Goal: Transaction & Acquisition: Purchase product/service

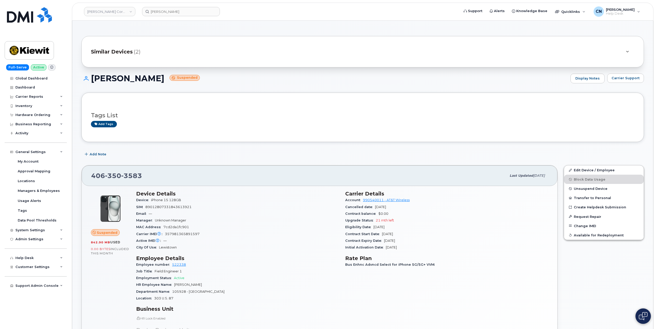
click at [153, 17] on header "Kiewit Corporation Kyle Weidman Support Alerts Knowledge Base Quicklinks Suspen…" at bounding box center [363, 12] width 582 height 18
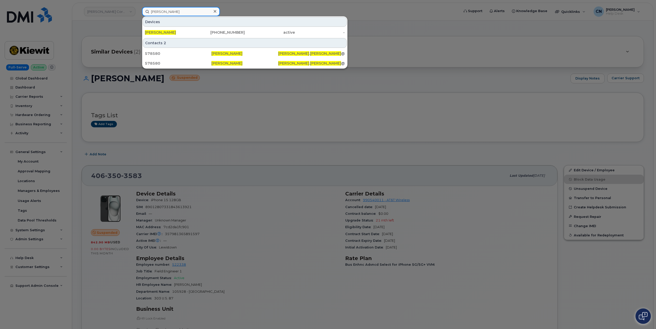
drag, startPoint x: 183, startPoint y: 11, endPoint x: 0, endPoint y: 22, distance: 183.1
click at [138, 16] on div "Kyle Weidman Devices Kyle Weidman 204-905-0570 active - Contacts 2 578580 Kyle …" at bounding box center [299, 11] width 322 height 9
paste input "3075228594"
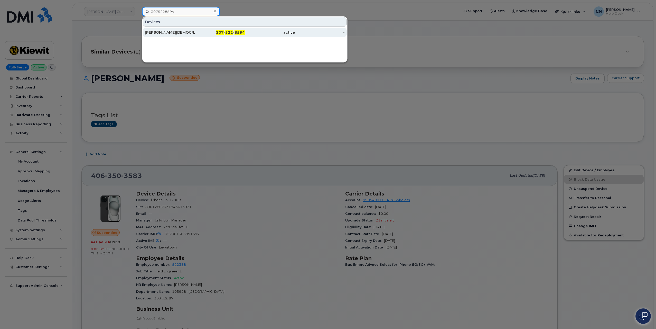
type input "3075228594"
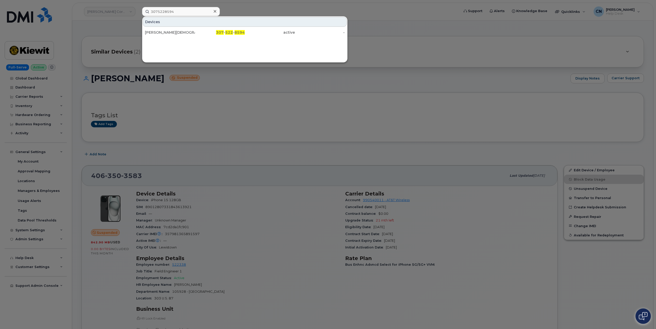
drag, startPoint x: 154, startPoint y: 30, endPoint x: 29, endPoint y: 86, distance: 137.2
click at [154, 30] on div "[PERSON_NAME][DEMOGRAPHIC_DATA]" at bounding box center [170, 32] width 50 height 5
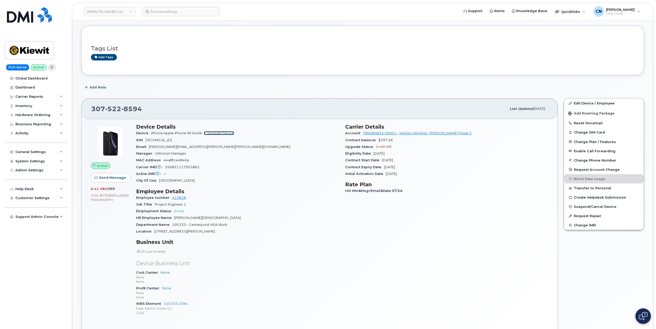
scroll to position [77, 0]
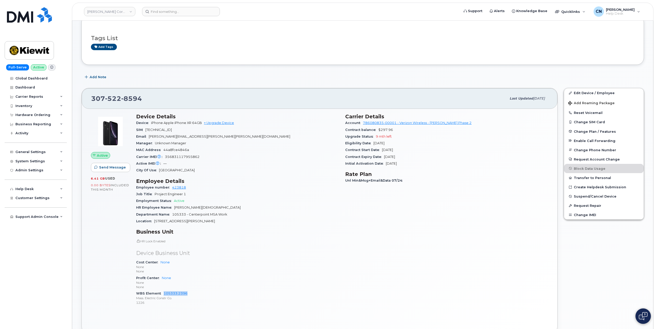
drag, startPoint x: 191, startPoint y: 292, endPoint x: 162, endPoint y: 293, distance: 28.3
click at [162, 293] on div "WBS Element 105333.2396 Mass. Electric Constr Co. 1226" at bounding box center [237, 298] width 203 height 16
copy link "105333.2396"
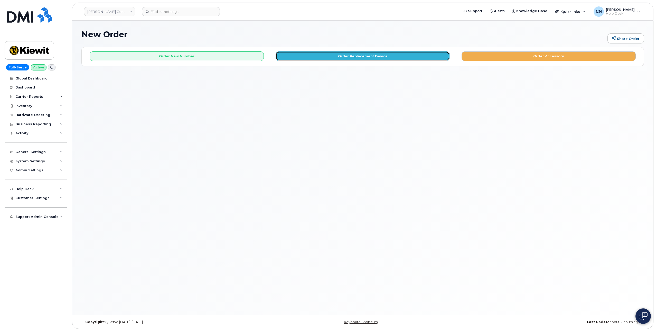
click at [327, 57] on button "Order Replacement Device" at bounding box center [363, 56] width 174 height 10
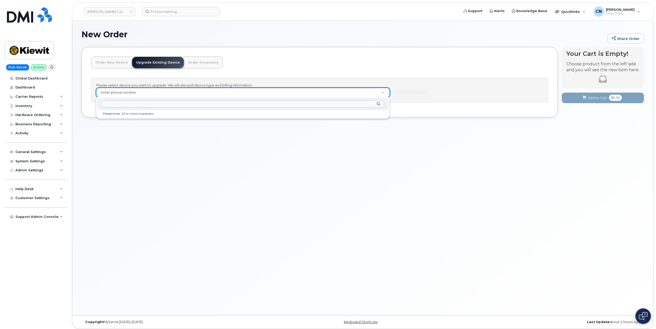
paste input "3075228594"
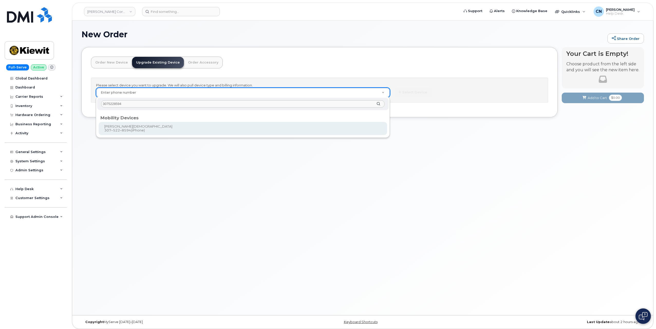
type input "3075228594"
type input "1166385"
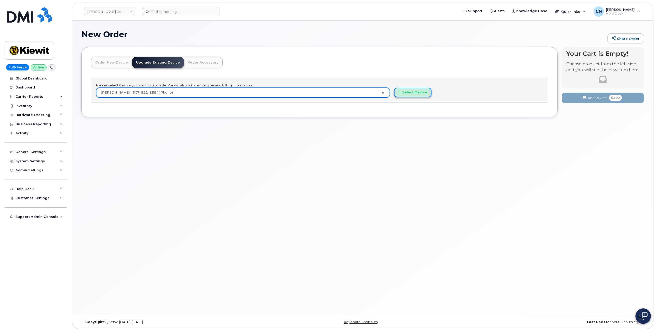
click at [416, 91] on button "Select Device" at bounding box center [413, 93] width 38 height 10
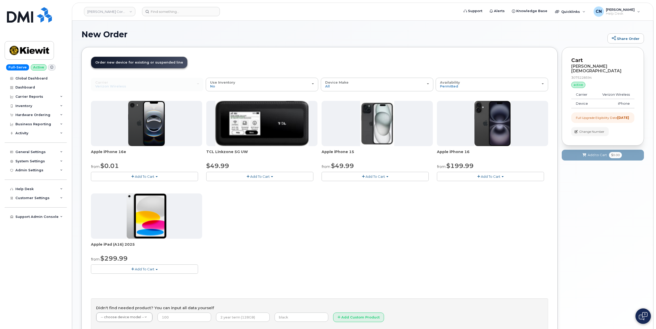
click at [136, 177] on span "Add To Cart" at bounding box center [145, 176] width 20 height 4
click at [131, 184] on link "$0.01 - 2 Year Upgrade (128GB)" at bounding box center [124, 186] width 65 height 6
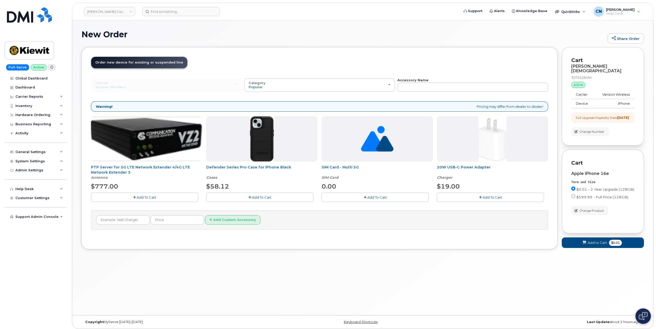
click at [258, 198] on span "Add To Cart" at bounding box center [262, 197] width 20 height 4
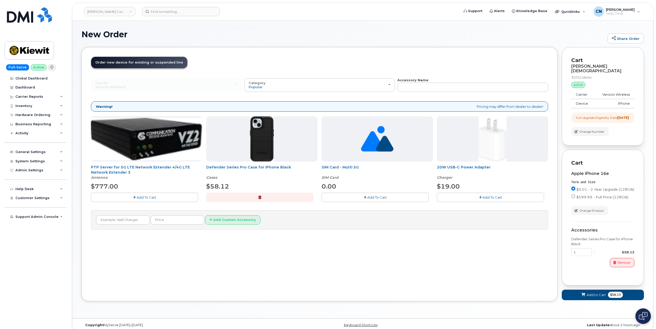
click at [483, 195] on span "Add To Cart" at bounding box center [493, 197] width 20 height 4
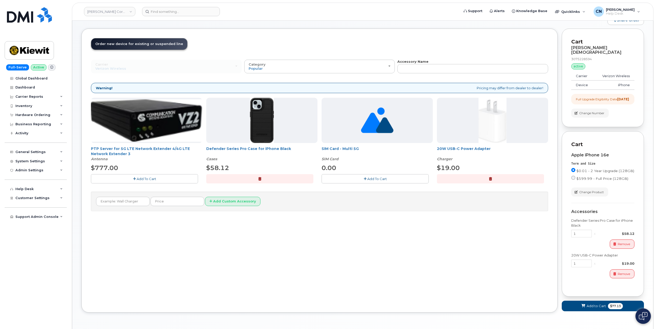
scroll to position [34, 0]
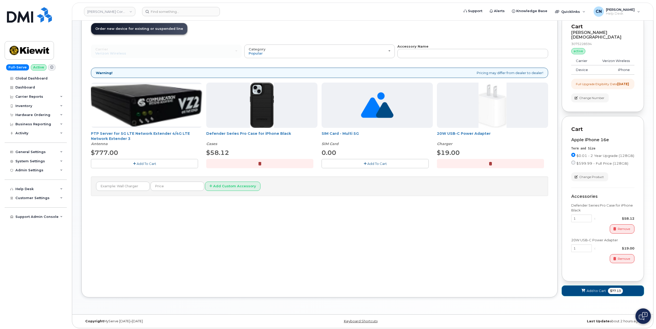
click at [596, 289] on span "Add to Cart" at bounding box center [596, 290] width 19 height 5
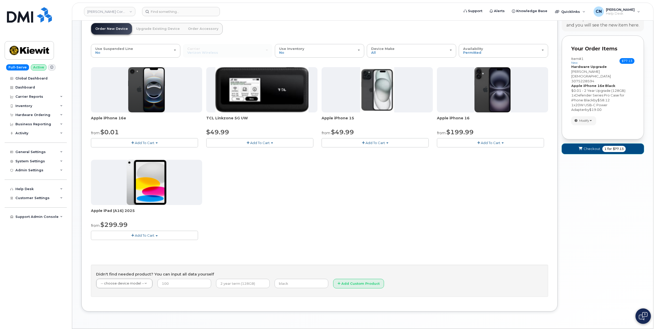
click at [598, 146] on span "Checkout" at bounding box center [592, 148] width 17 height 5
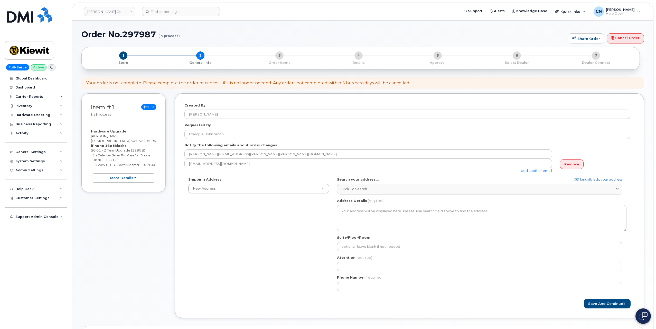
select select
click at [101, 239] on div "Item #1 in process $77.13 Hardware Upgrade LESLY BAUTISTA 307 522 8594 iPhone 1…" at bounding box center [123, 209] width 84 height 232
drag, startPoint x: 118, startPoint y: 135, endPoint x: 83, endPoint y: 135, distance: 35.2
click at [83, 135] on div "Item #1 in process $77.13 Hardware Upgrade LESLY BAUTISTA 307 522 8594 iPhone 1…" at bounding box center [123, 142] width 84 height 99
copy div "[PERSON_NAME][DEMOGRAPHIC_DATA]"
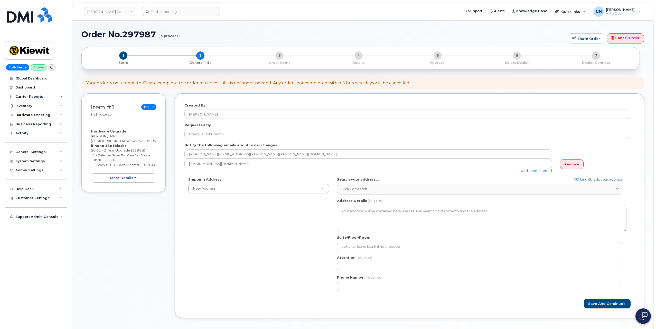
click at [257, 125] on div "Requested By" at bounding box center [410, 131] width 450 height 16
click at [252, 127] on div "Requested By" at bounding box center [410, 131] width 450 height 16
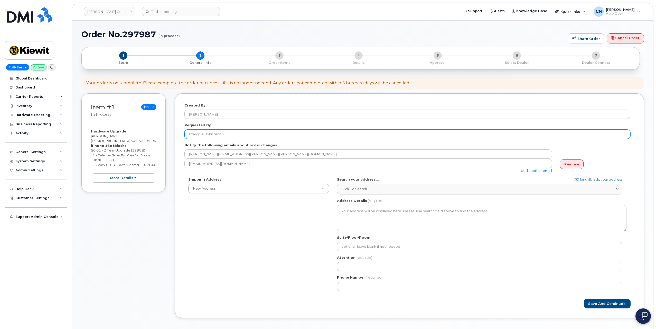
click at [248, 130] on input "Requested By" at bounding box center [408, 134] width 446 height 9
paste input "[PERSON_NAME][DEMOGRAPHIC_DATA]"
type input "[PERSON_NAME][DEMOGRAPHIC_DATA]"
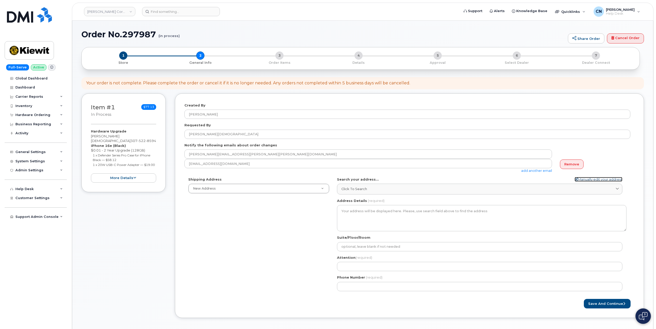
click at [581, 178] on link "Manually edit your address" at bounding box center [599, 179] width 48 height 5
select select
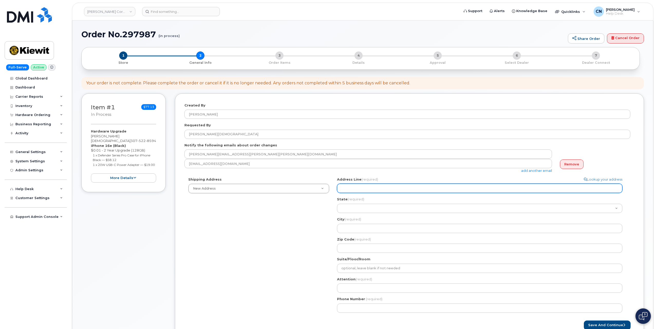
click at [399, 187] on input "Address Line (required)" at bounding box center [480, 188] width 286 height 9
select select
type input "1"
select select
type input "16"
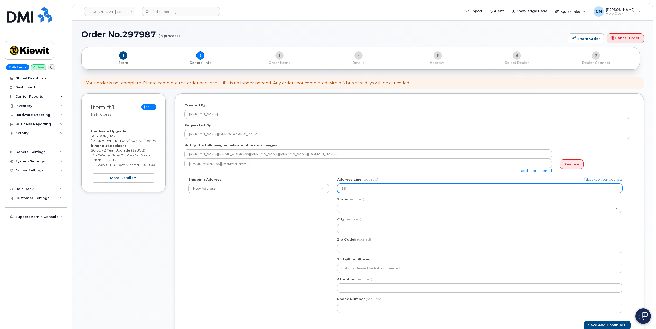
select select
type input "167"
select select
type input "1675"
select select
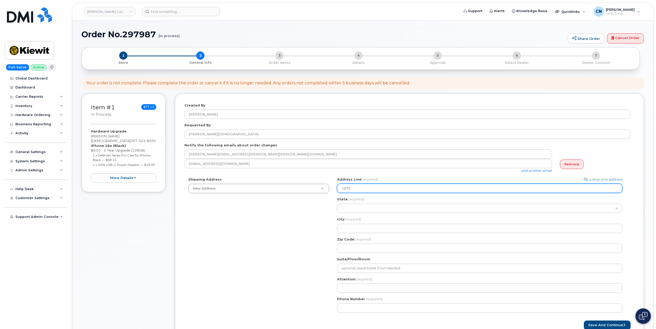
type input "1675 C"
select select
type input "1675"
select select
type input "1675 D"
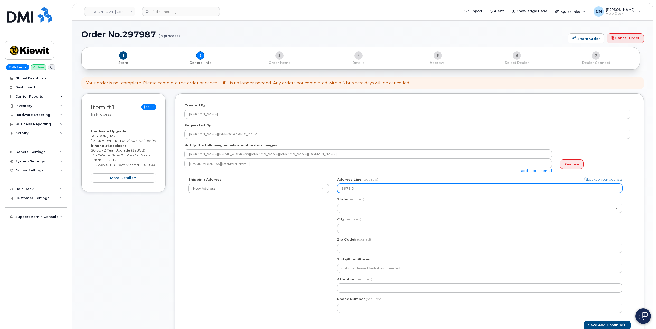
select select
type input "1675 Do"
select select
type input "1675 Dou"
select select
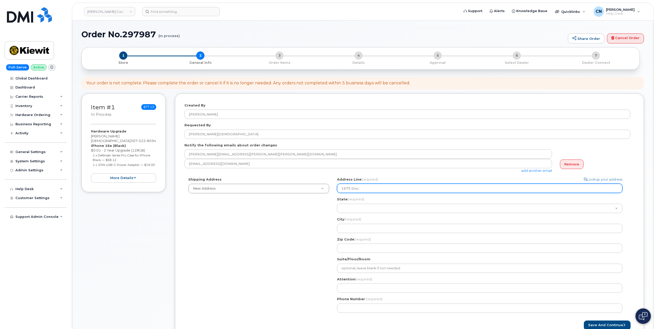
type input "1675 Doul"
select select
type input "1675 Doult"
select select
type input "1675 Doulto"
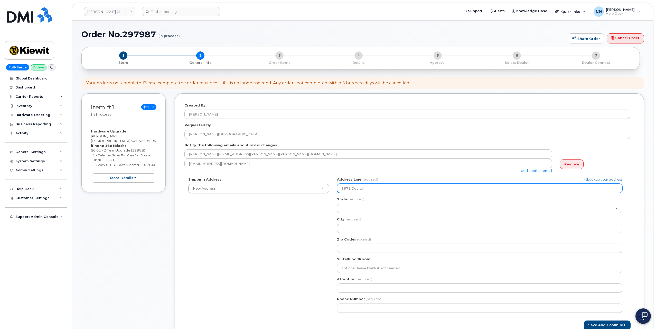
select select
type input "1675 Doulton"
select select
type input "1675 Doulto"
select select
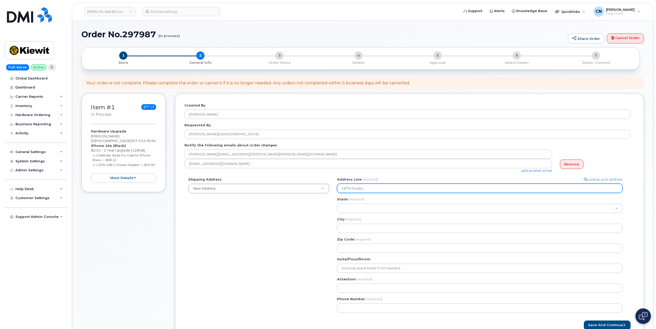
type input "1675 Doult"
select select
type input "1675 Doul"
select select
type input "1675 Dou"
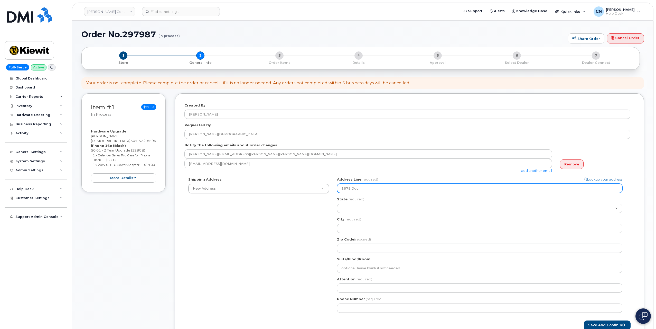
select select
type input "1675 Do"
select select
type input "1675 D"
select select
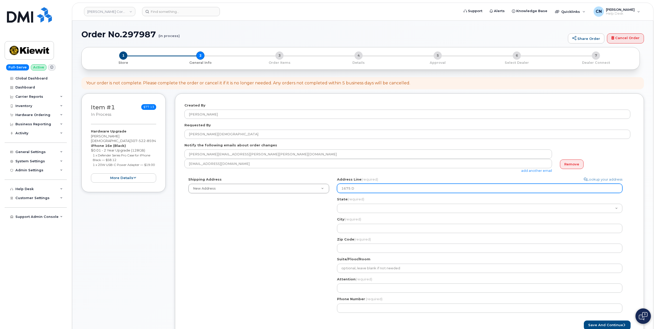
type input "1675 Do"
select select
type input "1675 Dou"
select select
type input "1675 Doul"
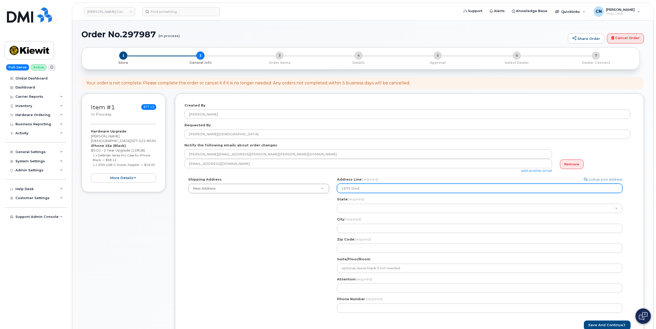
select select
type input "1675 Doulc"
select select
type input "1675 Doulco"
select select
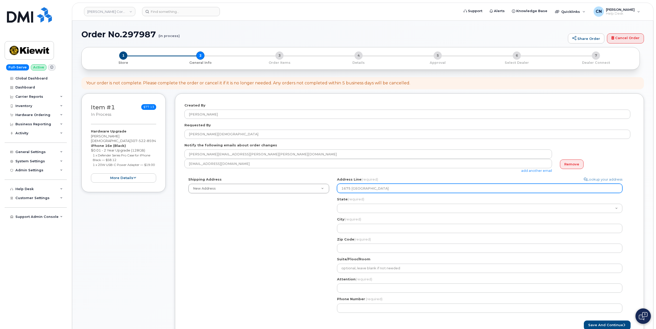
type input "1675 Doulcon"
select select
type input "1675 Doulon"
click at [370, 190] on input "1675 Doulon" at bounding box center [480, 188] width 286 height 9
click at [359, 188] on input "1675 Doulon" at bounding box center [480, 188] width 286 height 9
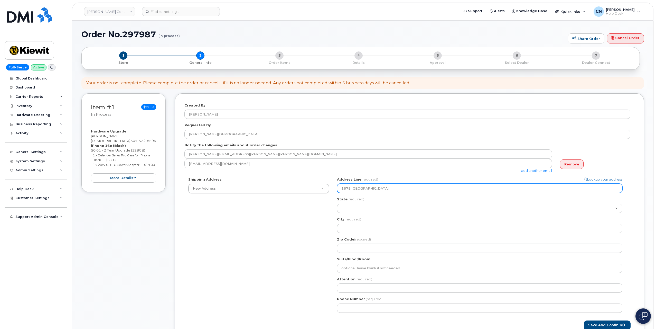
select select
type input "1675 Doulton"
select select
type input "1675 Doulton S"
select select
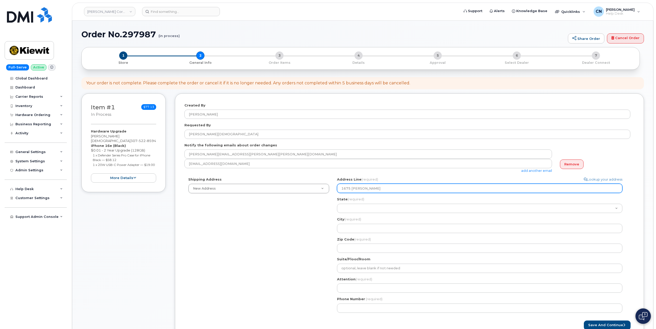
type input "1675 Doulton St"
select select
type input "1675 Doulton Str"
select select
type input "1675 Doulton Stre"
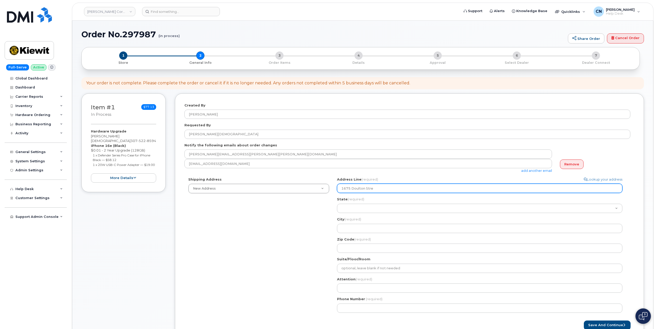
select select
type input "1675 Doulton Stree"
select select
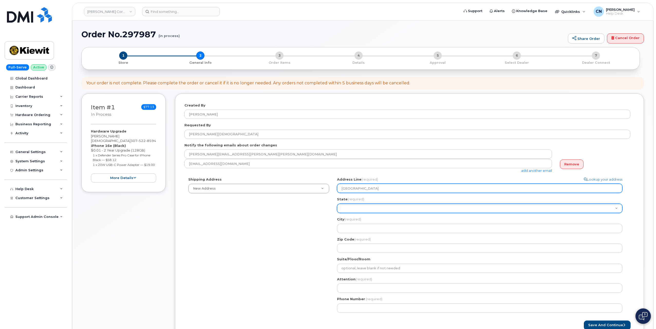
type input "1675 Doulton Street"
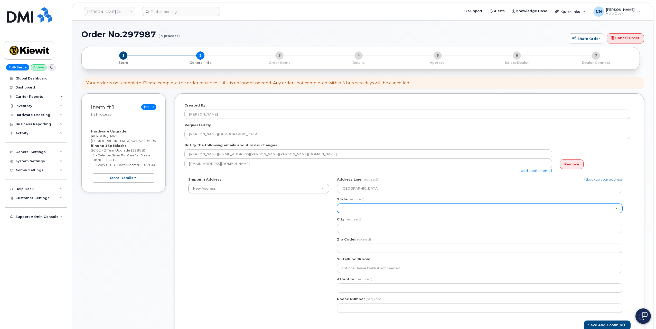
click at [381, 209] on select "Alabama Alaska American Samoa Arizona Arkansas California Colorado Connecticut …" at bounding box center [480, 208] width 286 height 9
select select "TX"
click at [337, 204] on select "Alabama Alaska American Samoa Arizona Arkansas California Colorado Connecticut …" at bounding box center [480, 208] width 286 height 9
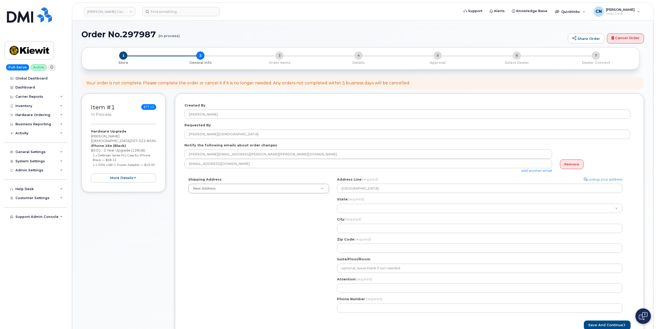
click at [356, 223] on div "City (required) 1675 Doulton Street, TX, USA" at bounding box center [482, 225] width 290 height 16
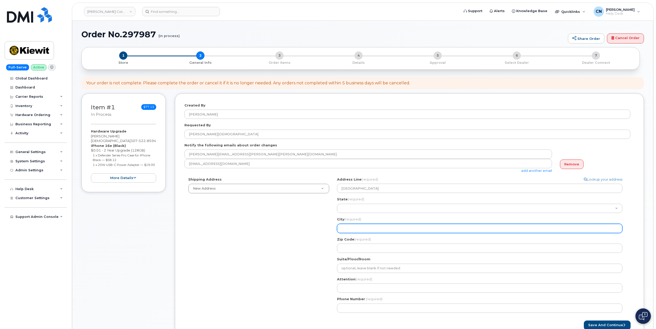
click at [354, 230] on input "City (required)" at bounding box center [480, 228] width 286 height 9
select select
type input "H"
select select
type input "Ho"
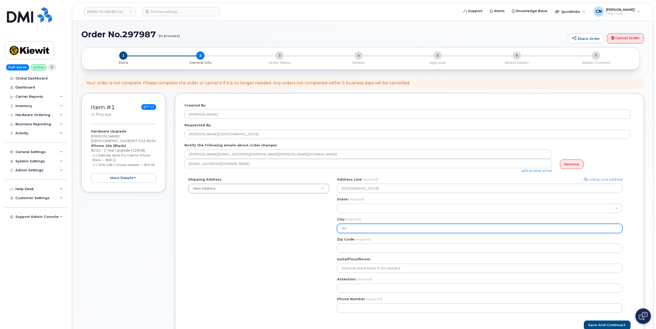
select select
type input "Hou"
select select
type input "Hous"
select select
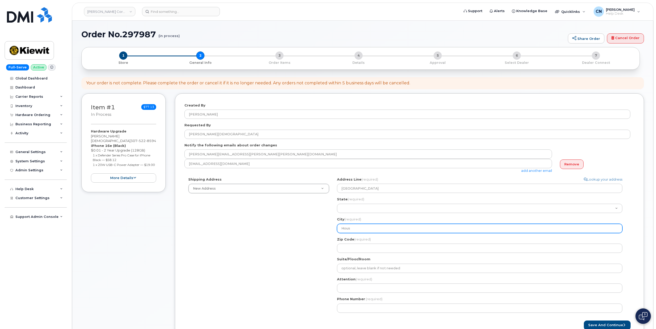
type input "Houst"
select select
type input "Housti"
select select
type input "Houst"
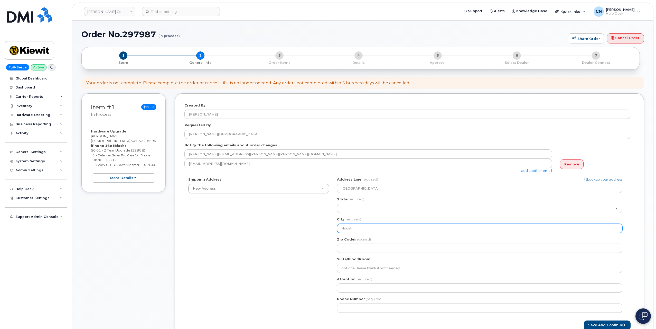
select select
type input "Housto"
select select
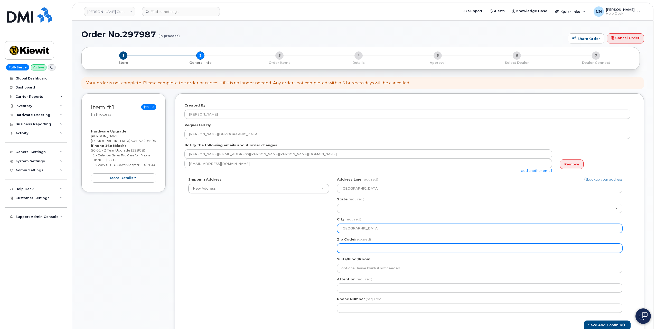
type input "Houston"
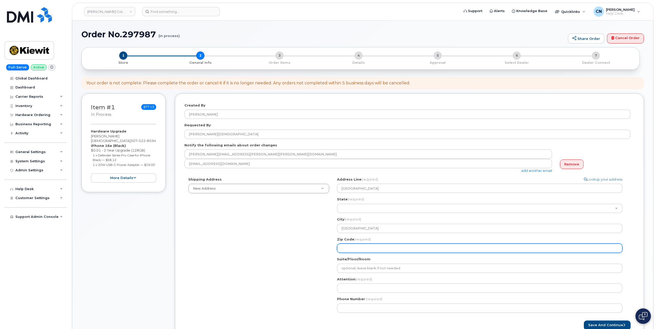
click at [348, 244] on input "Zip Code (required)" at bounding box center [480, 247] width 286 height 9
select select
type input "7"
select select
type input "77"
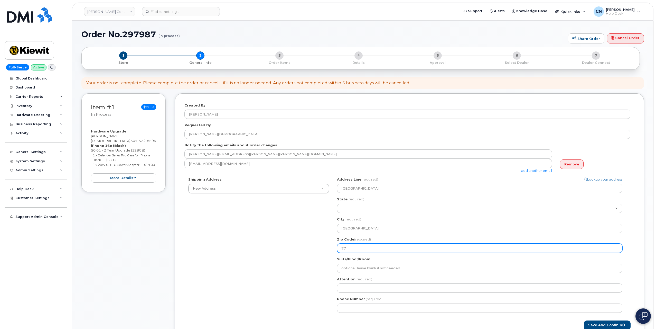
select select
type input "770"
select select
type input "7702"
select select
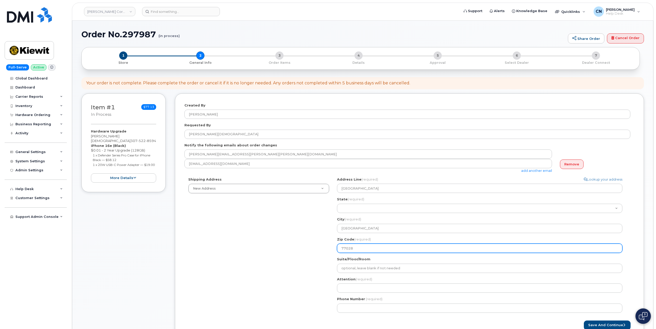
type input "77028"
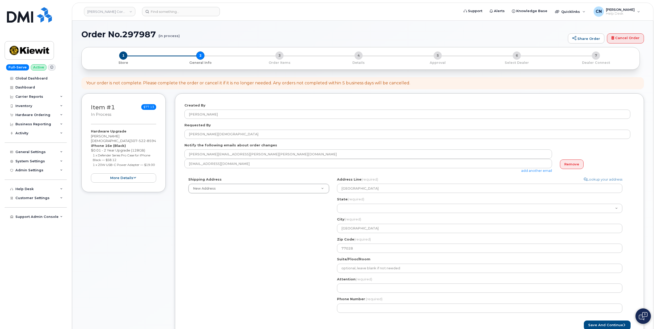
click at [320, 255] on div "Shipping Address New Address New Address 801 FM 694 20251 CR 300 508 Omega Stre…" at bounding box center [408, 247] width 446 height 140
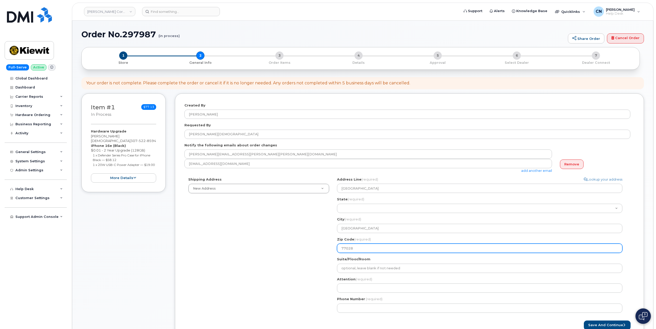
click at [361, 247] on input "77028" at bounding box center [480, 247] width 286 height 9
select select
type input "7702"
select select
type input "770"
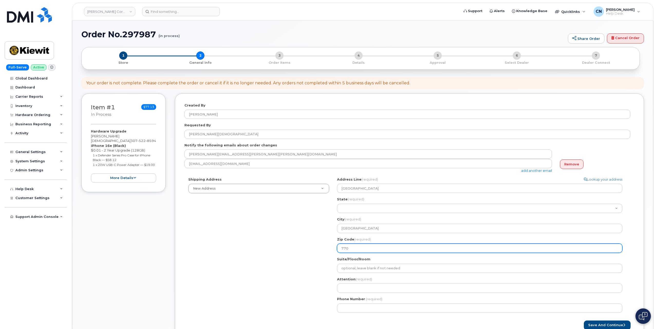
select select
type input "7703"
select select
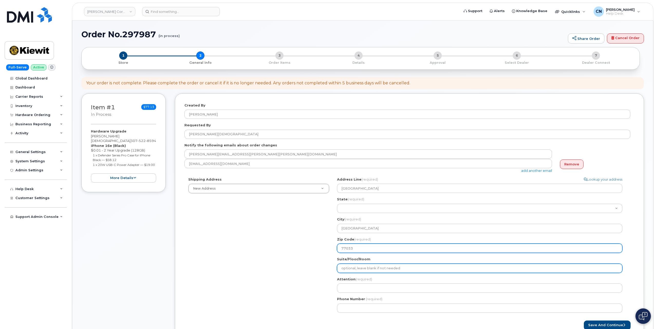
type input "77033"
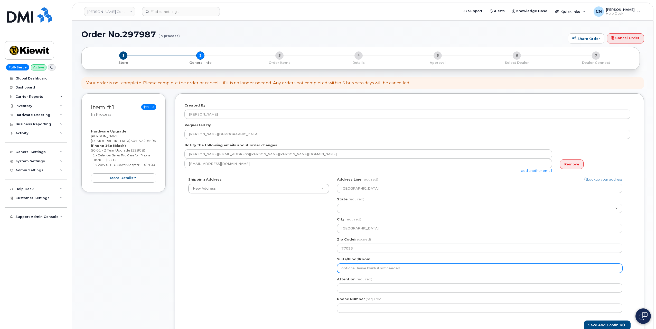
click at [355, 272] on input "Suite/Floor/Room" at bounding box center [480, 267] width 286 height 9
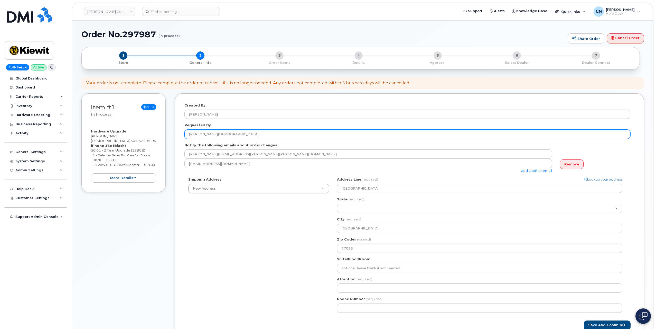
drag, startPoint x: 225, startPoint y: 131, endPoint x: 135, endPoint y: 145, distance: 90.6
click at [131, 137] on div "Item #1 in process $77.13 Hardware Upgrade LESLY BAUTISTA 307 522 8594 iPhone 1…" at bounding box center [362, 220] width 563 height 254
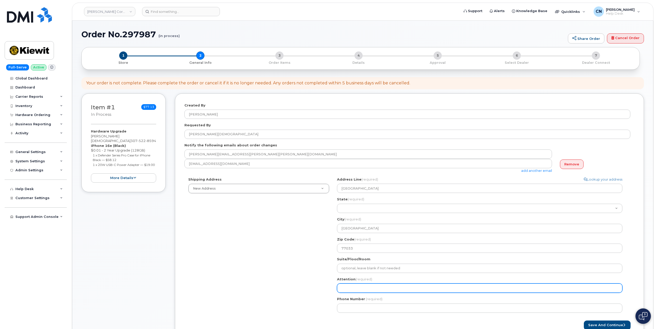
click at [344, 288] on input "Attention (required)" at bounding box center [480, 287] width 286 height 9
paste input "[PERSON_NAME][DEMOGRAPHIC_DATA]"
select select
type input "[PERSON_NAME][DEMOGRAPHIC_DATA]"
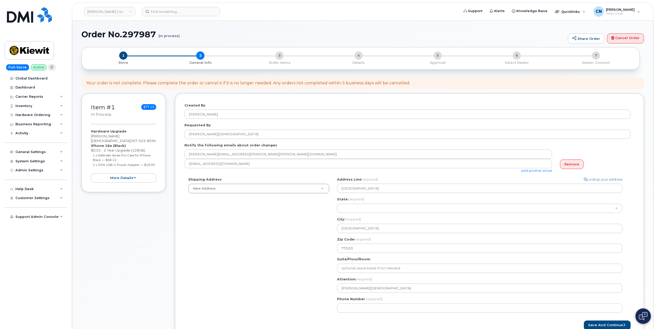
click at [313, 229] on div "Shipping Address New Address New Address 801 FM 694 20251 CR 300 508 Omega Stre…" at bounding box center [408, 247] width 446 height 140
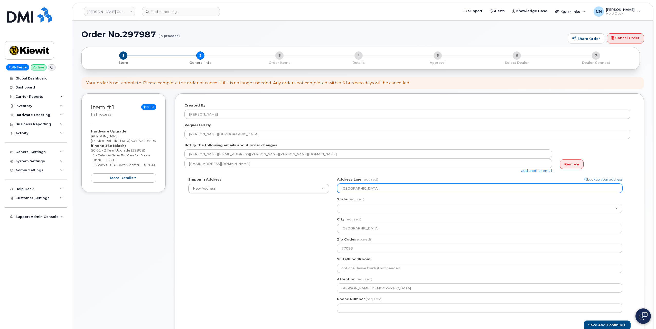
click at [369, 187] on input "1675 Doulton Street" at bounding box center [480, 188] width 286 height 9
select select
type input "1675 Doulton D"
select select
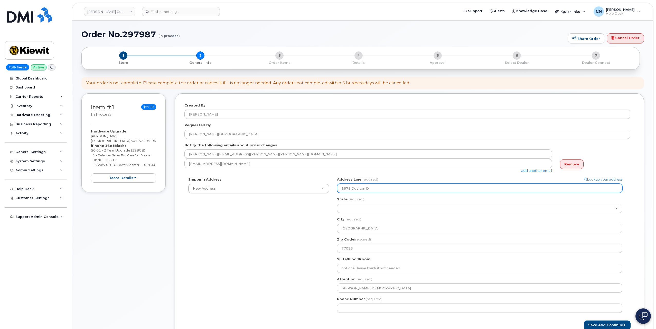
type input "1675 Doulton Dr"
select select
type input "1675 Doulton Dri"
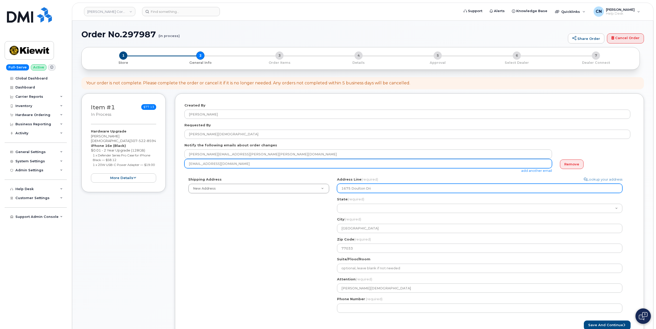
select select
type input "1675 Doulton Driv"
select select
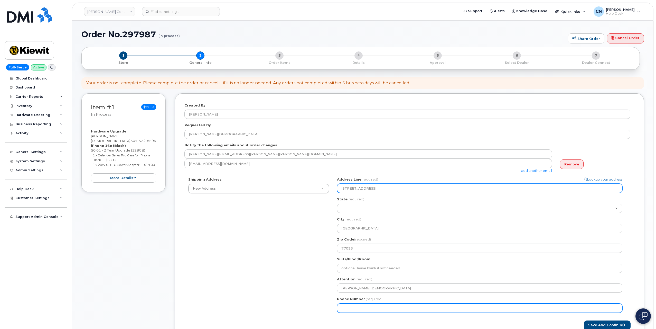
type input "1675 Doulton Drive"
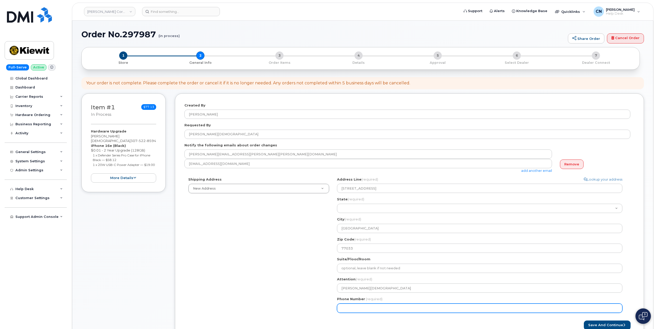
click at [345, 307] on input "Phone Number" at bounding box center [480, 307] width 286 height 9
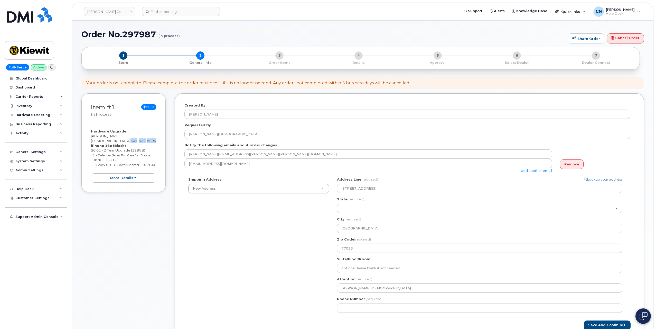
drag, startPoint x: 119, startPoint y: 136, endPoint x: 216, endPoint y: 247, distance: 147.9
click at [150, 136] on div "Hardware Upgrade LESLY BAUTISTA 307 522 8594 iPhone 16e (Black) $0.01 - 2 Year …" at bounding box center [123, 156] width 65 height 54
copy span "307 522 8594"
click at [361, 299] on label "Phone Number" at bounding box center [351, 298] width 28 height 5
click at [361, 303] on input "Phone Number" at bounding box center [480, 307] width 286 height 9
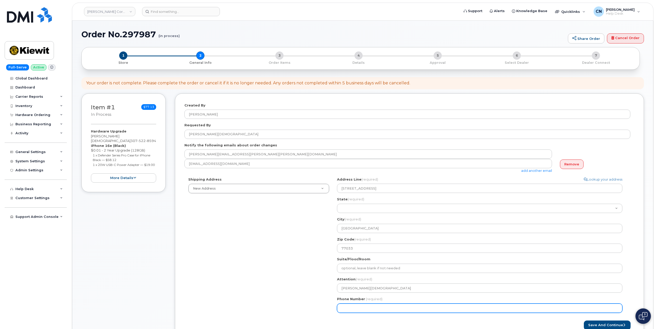
drag, startPoint x: 362, startPoint y: 303, endPoint x: 367, endPoint y: 305, distance: 4.9
click at [363, 303] on input "Phone Number" at bounding box center [480, 307] width 286 height 9
paste input "3075228594"
select select
type input "3075228594"
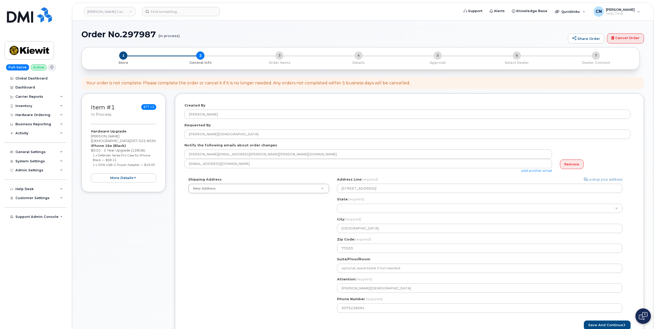
drag, startPoint x: 498, startPoint y: 321, endPoint x: 506, endPoint y: 322, distance: 7.5
click at [499, 321] on div "Save and Continue" at bounding box center [522, 325] width 225 height 10
click at [596, 324] on button "Save and Continue" at bounding box center [607, 325] width 47 height 10
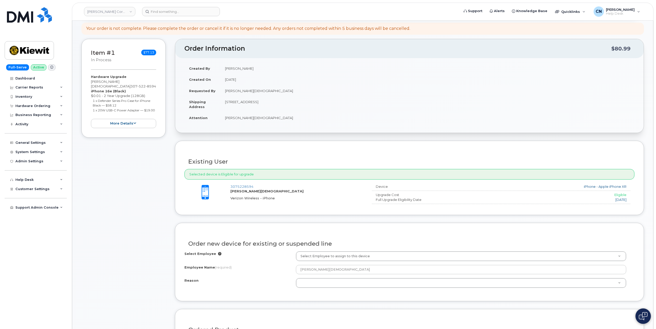
scroll to position [77, 0]
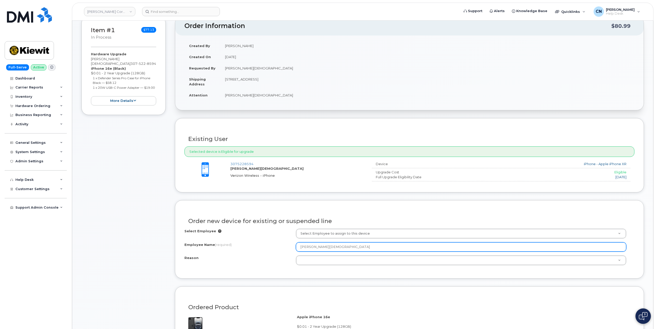
click at [334, 249] on input "[PERSON_NAME][DEMOGRAPHIC_DATA]" at bounding box center [461, 246] width 331 height 9
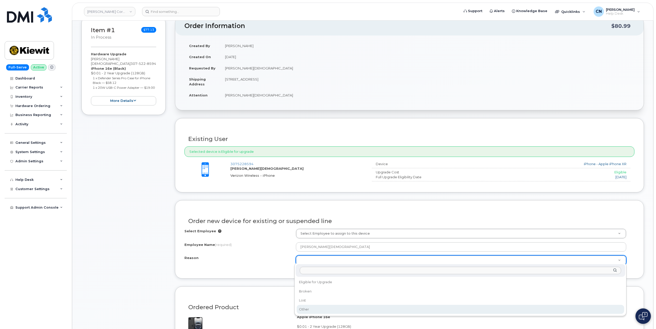
select select "other"
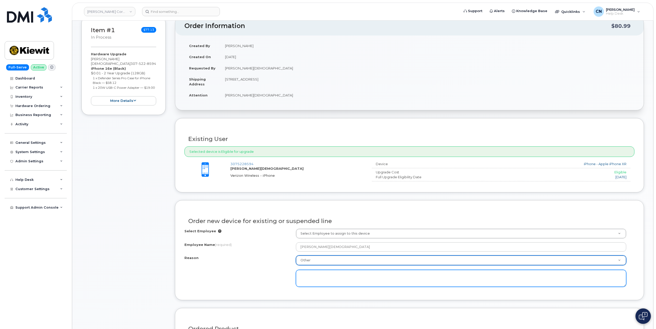
click at [322, 277] on textarea at bounding box center [461, 278] width 331 height 17
type textarea "R"
click at [555, 275] on textarea "Older phone, out of warranty, while it state line is not eligible, the request …" at bounding box center [461, 278] width 331 height 17
paste textarea "Warranty Expire April 21, 2022"
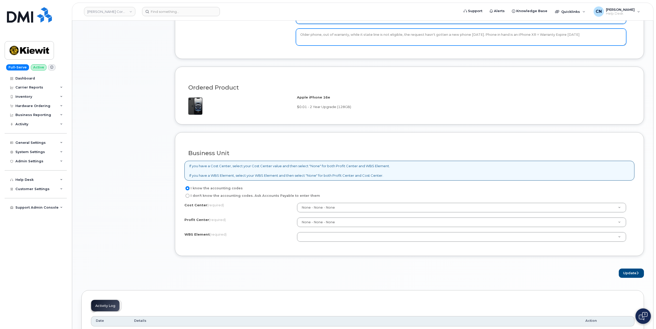
scroll to position [360, 0]
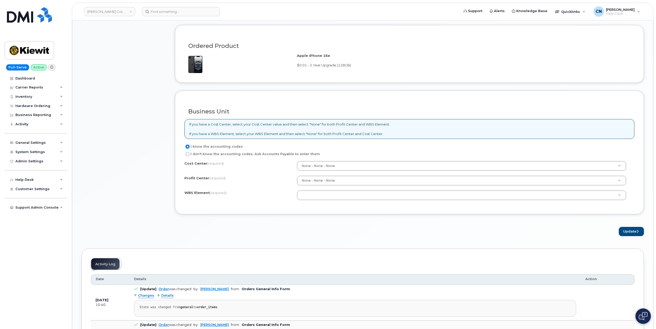
type textarea "Older phone, out of warranty, while it state line is not eligible, the request …"
drag, startPoint x: 321, startPoint y: 190, endPoint x: 327, endPoint y: 193, distance: 7.4
paste input "105333.2396"
type input "105333.2396"
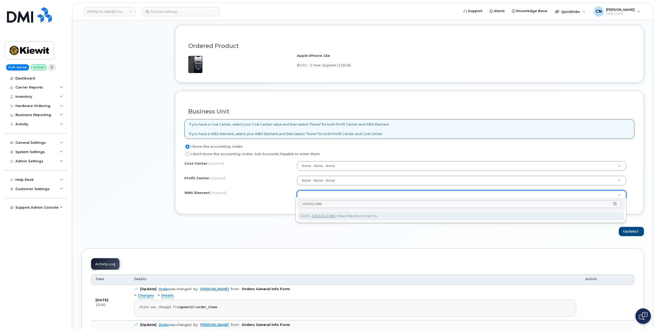
type input "105333.2396"
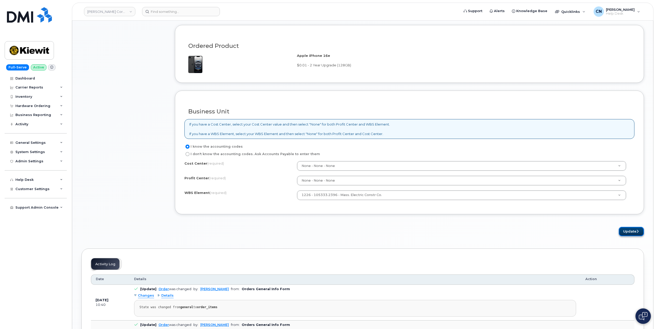
click at [631, 227] on button "Update" at bounding box center [631, 232] width 25 height 10
click at [152, 329] on span "Changes" at bounding box center [146, 331] width 16 height 5
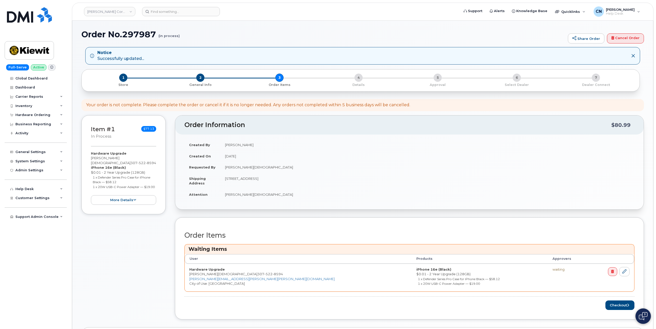
click at [122, 257] on div "Item #1 in process $77.13 Hardware Upgrade [PERSON_NAME] [PHONE_NUMBER] iPhone …" at bounding box center [123, 221] width 84 height 212
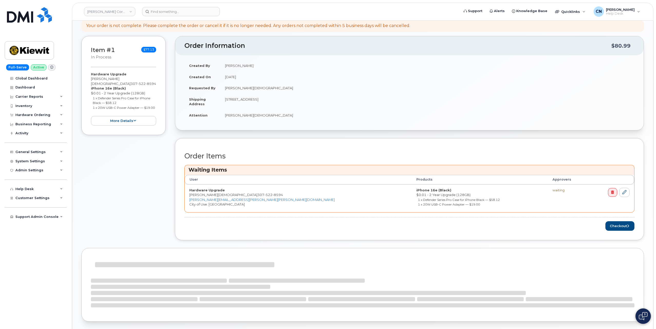
scroll to position [103, 0]
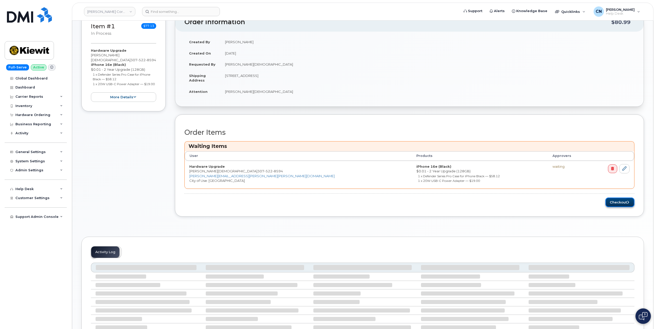
click at [614, 199] on button "Checkout" at bounding box center [620, 202] width 29 height 10
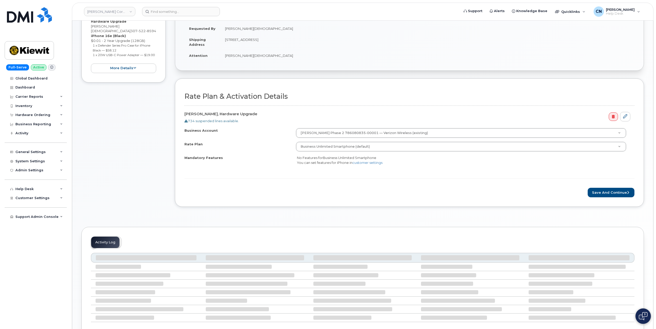
scroll to position [103, 0]
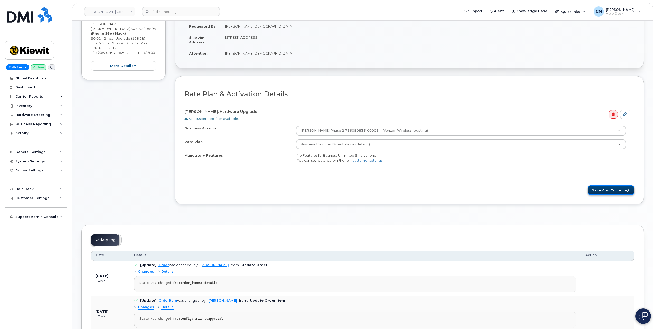
click at [604, 192] on button "Save and Continue" at bounding box center [611, 190] width 47 height 10
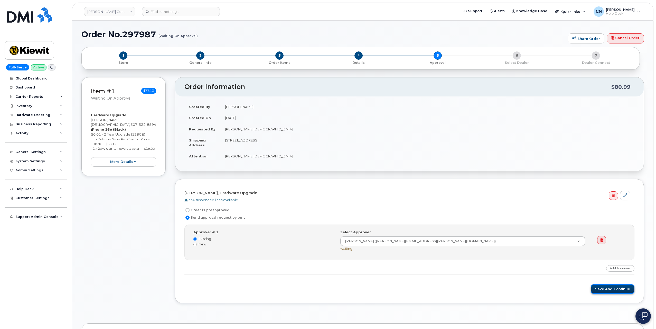
click at [603, 286] on button "Save and Continue" at bounding box center [613, 289] width 44 height 10
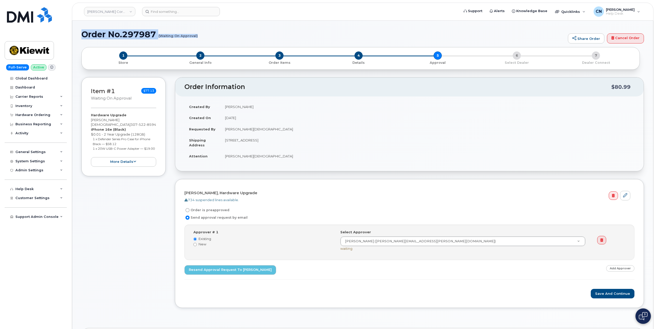
drag, startPoint x: 83, startPoint y: 35, endPoint x: 197, endPoint y: 37, distance: 114.1
click at [197, 37] on h1 "Order No.297987 (Waiting On Approval)" at bounding box center [323, 34] width 484 height 9
copy h1 "Order No.297987 (Waiting On Approval)"
